Goal: Task Accomplishment & Management: Use online tool/utility

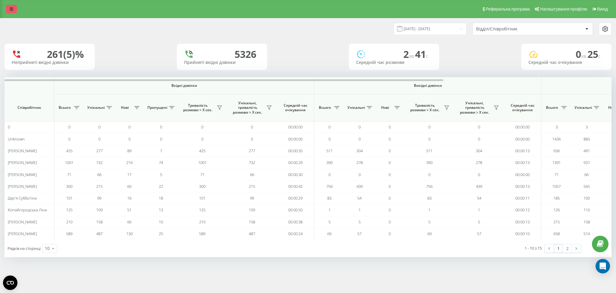
click at [7, 10] on link at bounding box center [11, 9] width 11 height 8
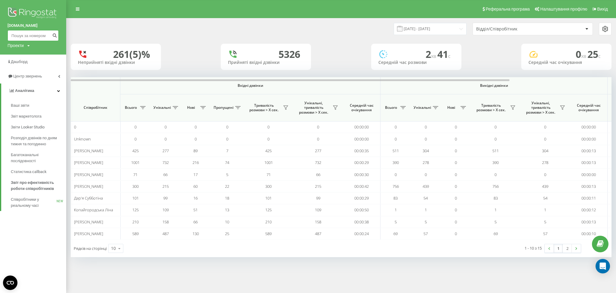
click at [28, 32] on input at bounding box center [33, 35] width 51 height 11
paste input "380963490342"
type input "380963490342"
click at [56, 30] on button "submit" at bounding box center [55, 35] width 8 height 11
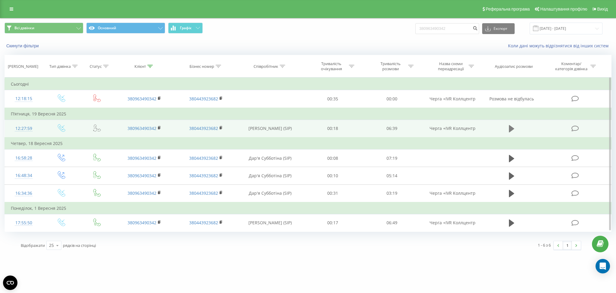
click at [512, 130] on icon at bounding box center [511, 128] width 5 height 8
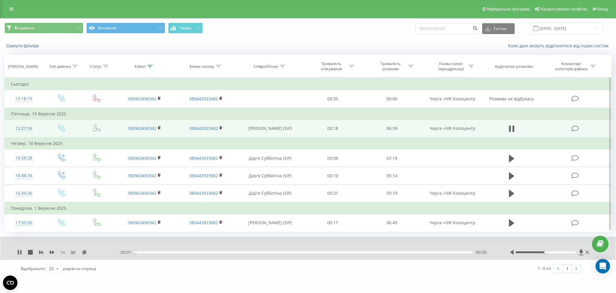
click at [19, 249] on div "1 x" at bounding box center [68, 252] width 102 height 6
click at [18, 250] on icon at bounding box center [18, 251] width 1 height 5
click at [85, 251] on icon at bounding box center [84, 251] width 5 height 4
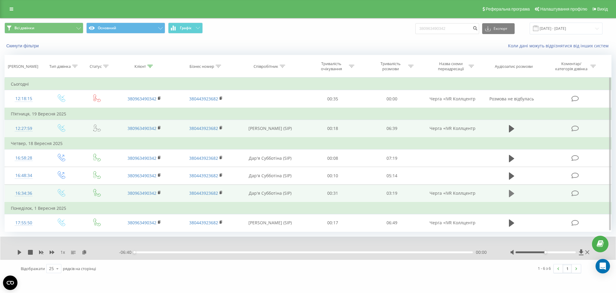
click at [512, 190] on icon at bounding box center [511, 193] width 5 height 8
click at [18, 250] on icon at bounding box center [18, 251] width 1 height 5
click at [83, 252] on icon at bounding box center [84, 251] width 5 height 4
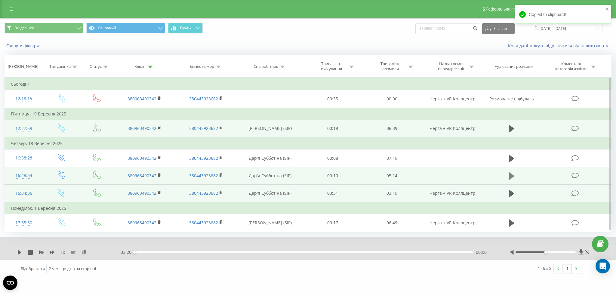
click at [509, 175] on icon at bounding box center [511, 175] width 5 height 7
click at [18, 253] on icon at bounding box center [18, 251] width 1 height 5
click at [87, 252] on div "1 x" at bounding box center [68, 252] width 102 height 6
click at [86, 251] on icon at bounding box center [84, 251] width 5 height 4
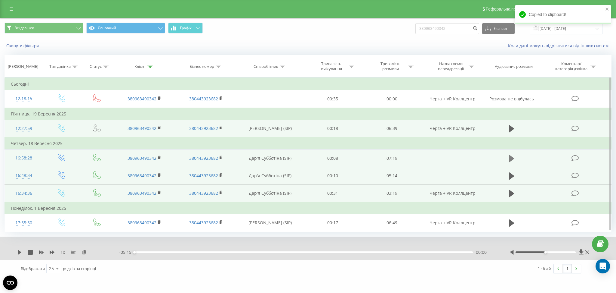
click at [511, 156] on icon at bounding box center [511, 157] width 5 height 7
click at [18, 253] on div "1 x" at bounding box center [68, 252] width 102 height 6
click at [20, 251] on icon at bounding box center [19, 251] width 5 height 5
click at [84, 252] on icon at bounding box center [84, 251] width 5 height 4
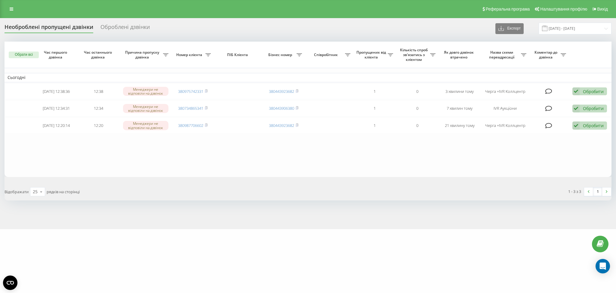
drag, startPoint x: 204, startPoint y: 218, endPoint x: 210, endPoint y: 180, distance: 38.8
click at [204, 218] on div "Необроблені пропущені дзвінки Оброблені дзвінки Експорт .csv .xlsx 23.08.2025 -…" at bounding box center [308, 123] width 616 height 211
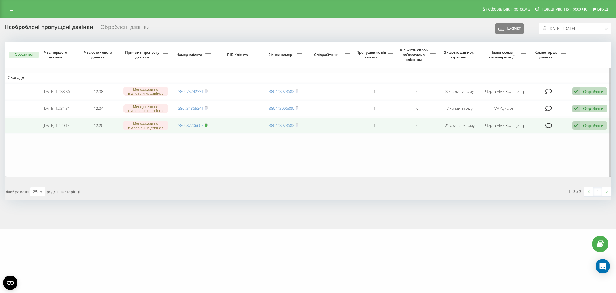
click at [207, 126] on rect at bounding box center [206, 125] width 2 height 3
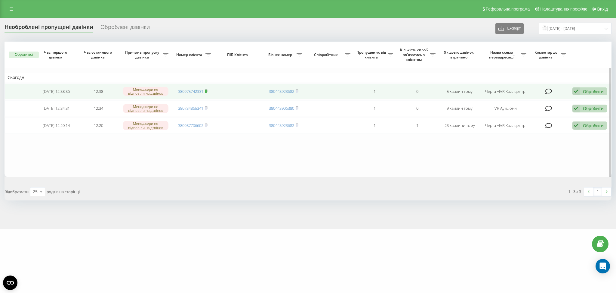
click at [208, 87] on td "380975742331" at bounding box center [193, 91] width 42 height 16
click at [207, 90] on rect at bounding box center [206, 91] width 2 height 3
